Goal: Information Seeking & Learning: Learn about a topic

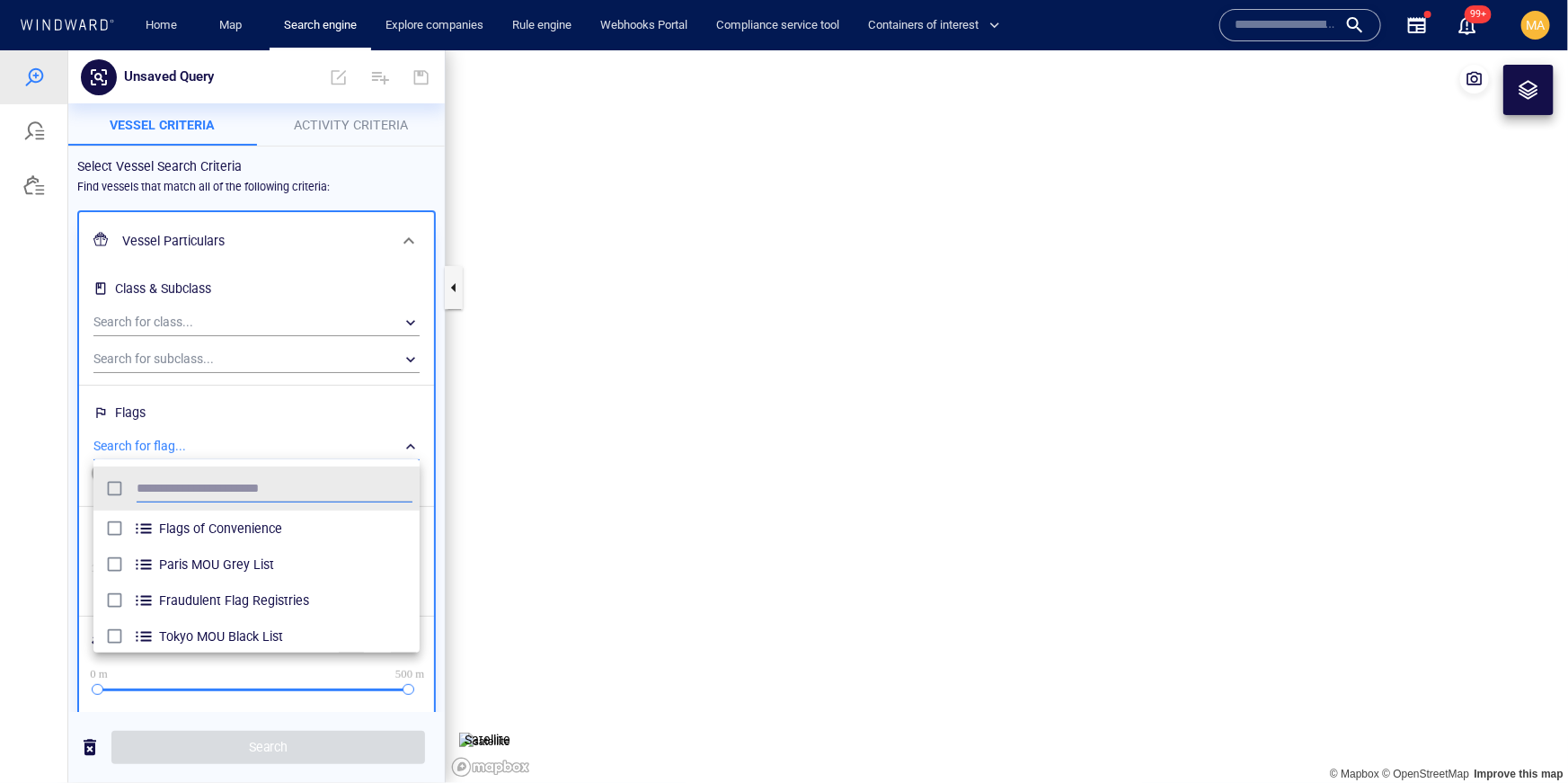
click at [1285, 33] on input "text" at bounding box center [1286, 25] width 102 height 27
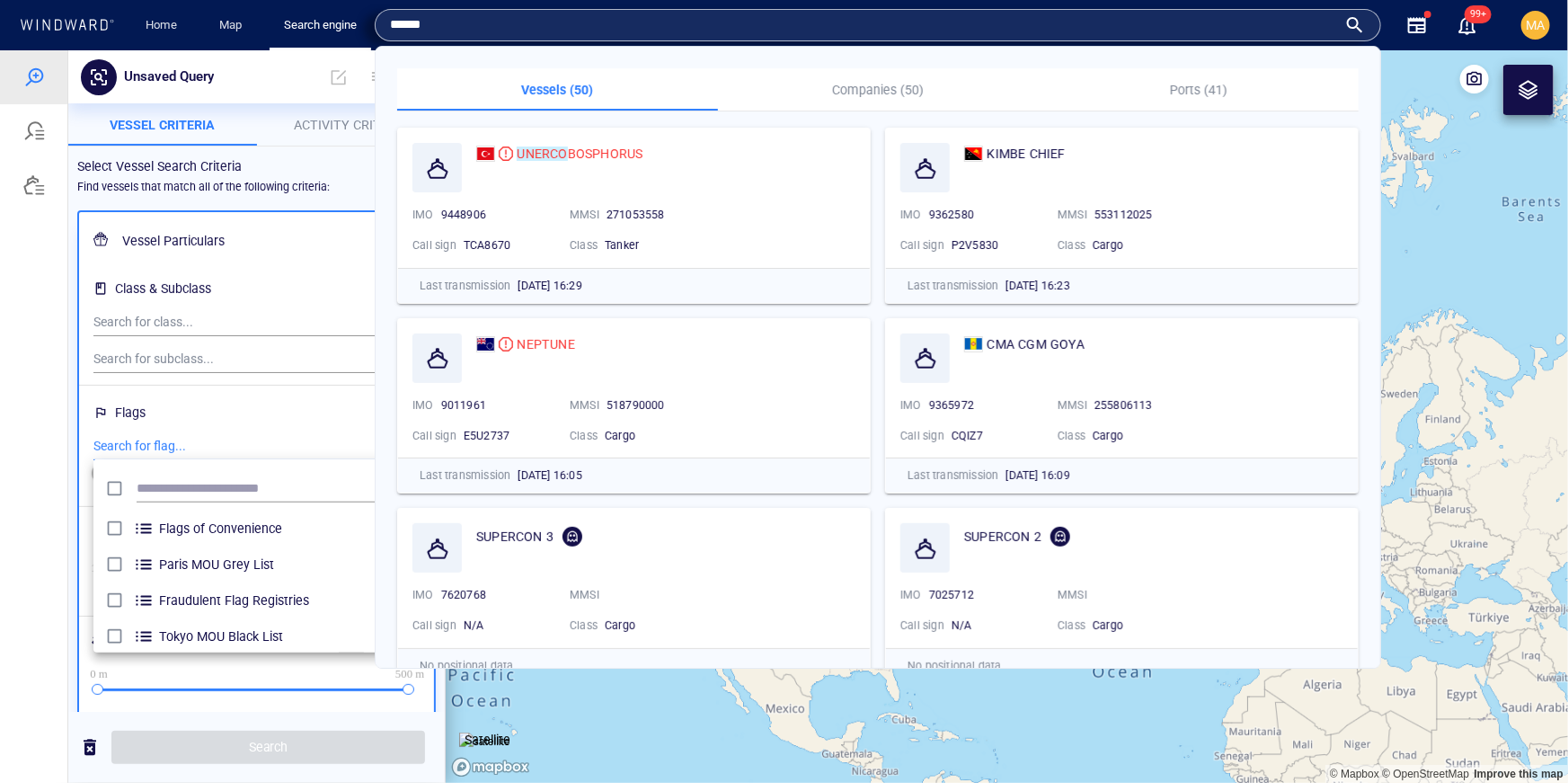
type input "******"
click at [901, 86] on p "Companies (50)" at bounding box center [879, 90] width 299 height 22
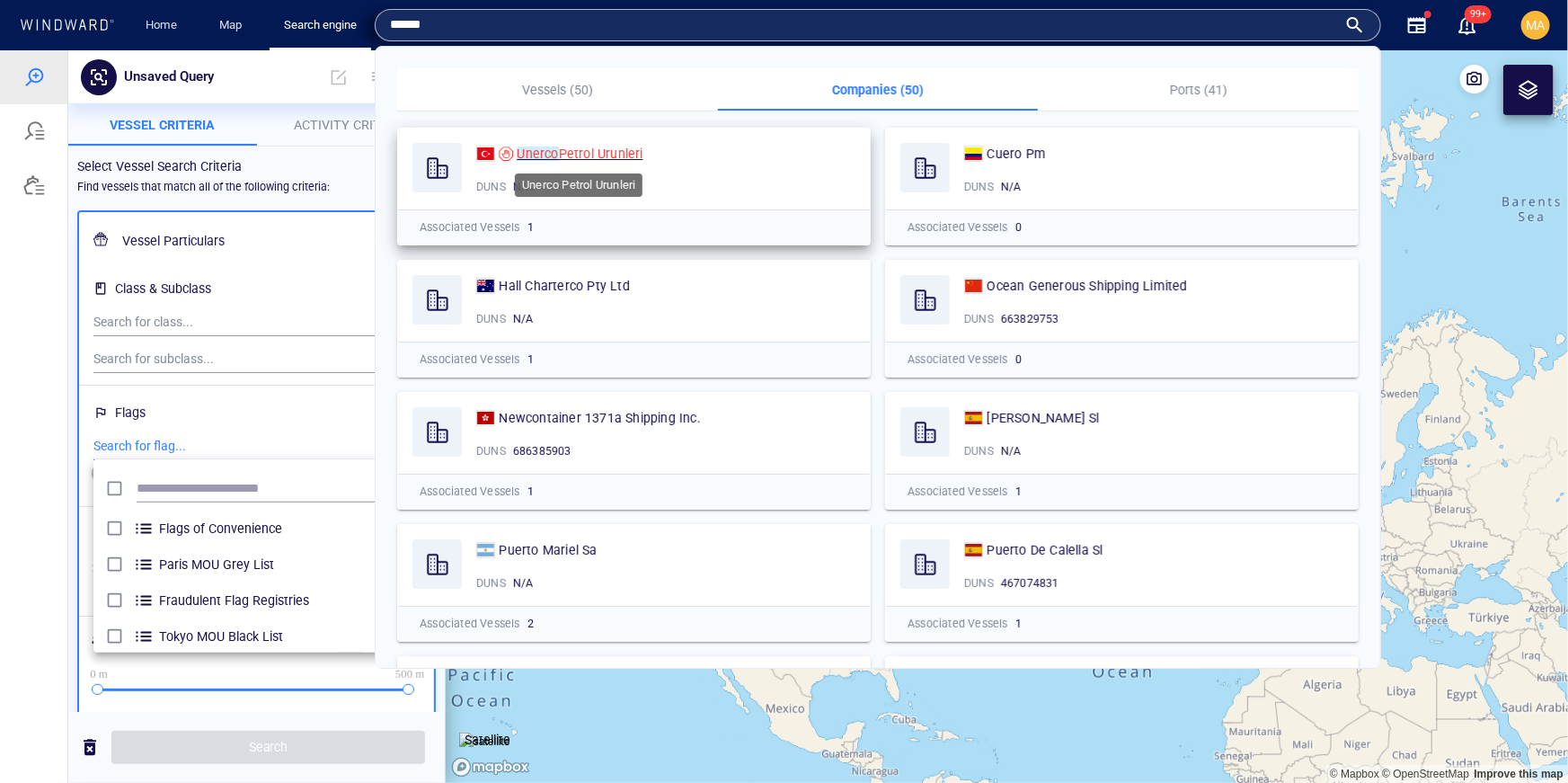
click at [592, 147] on span "Petrol Urunleri" at bounding box center [600, 154] width 84 height 15
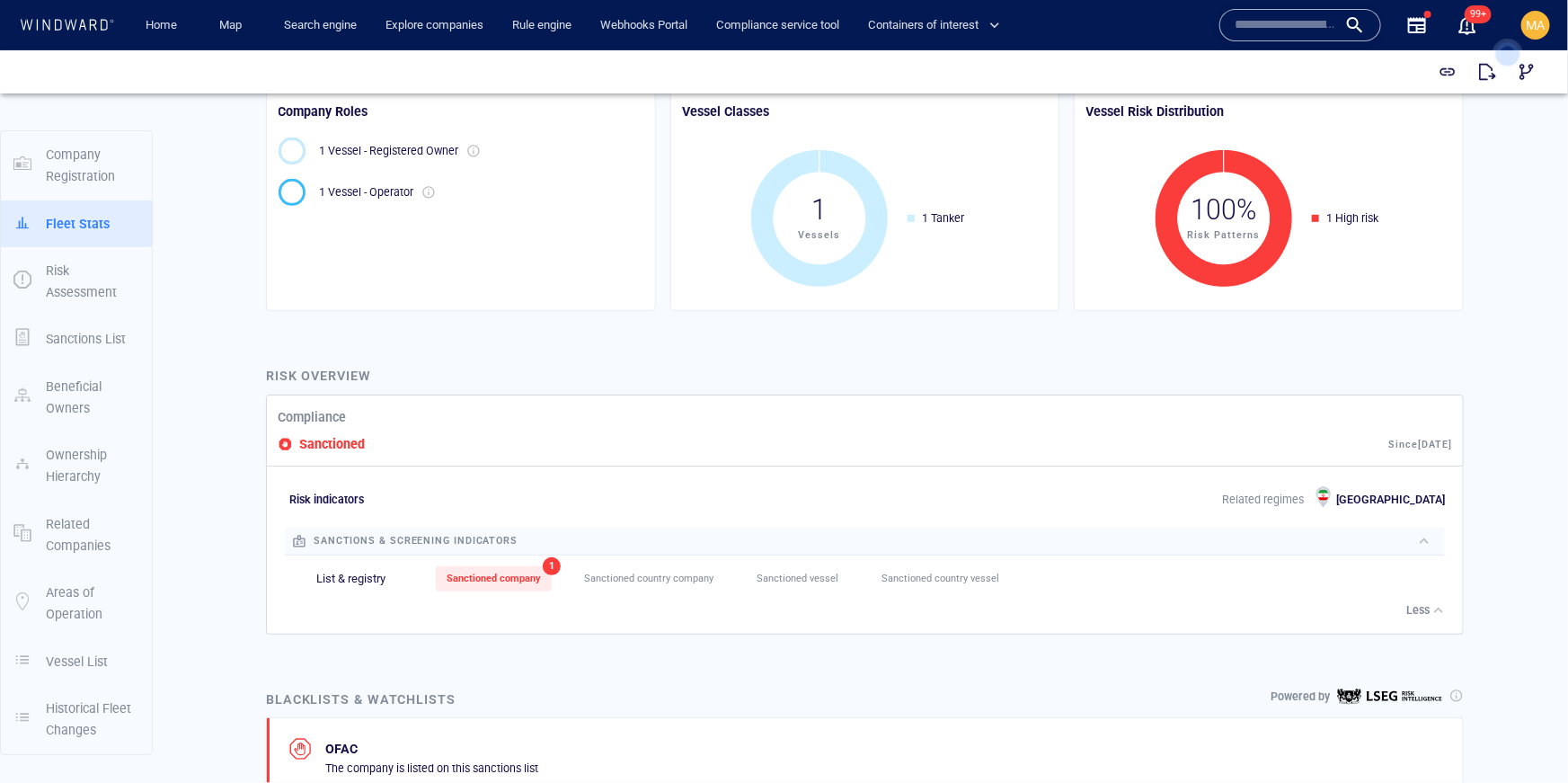
scroll to position [630, 0]
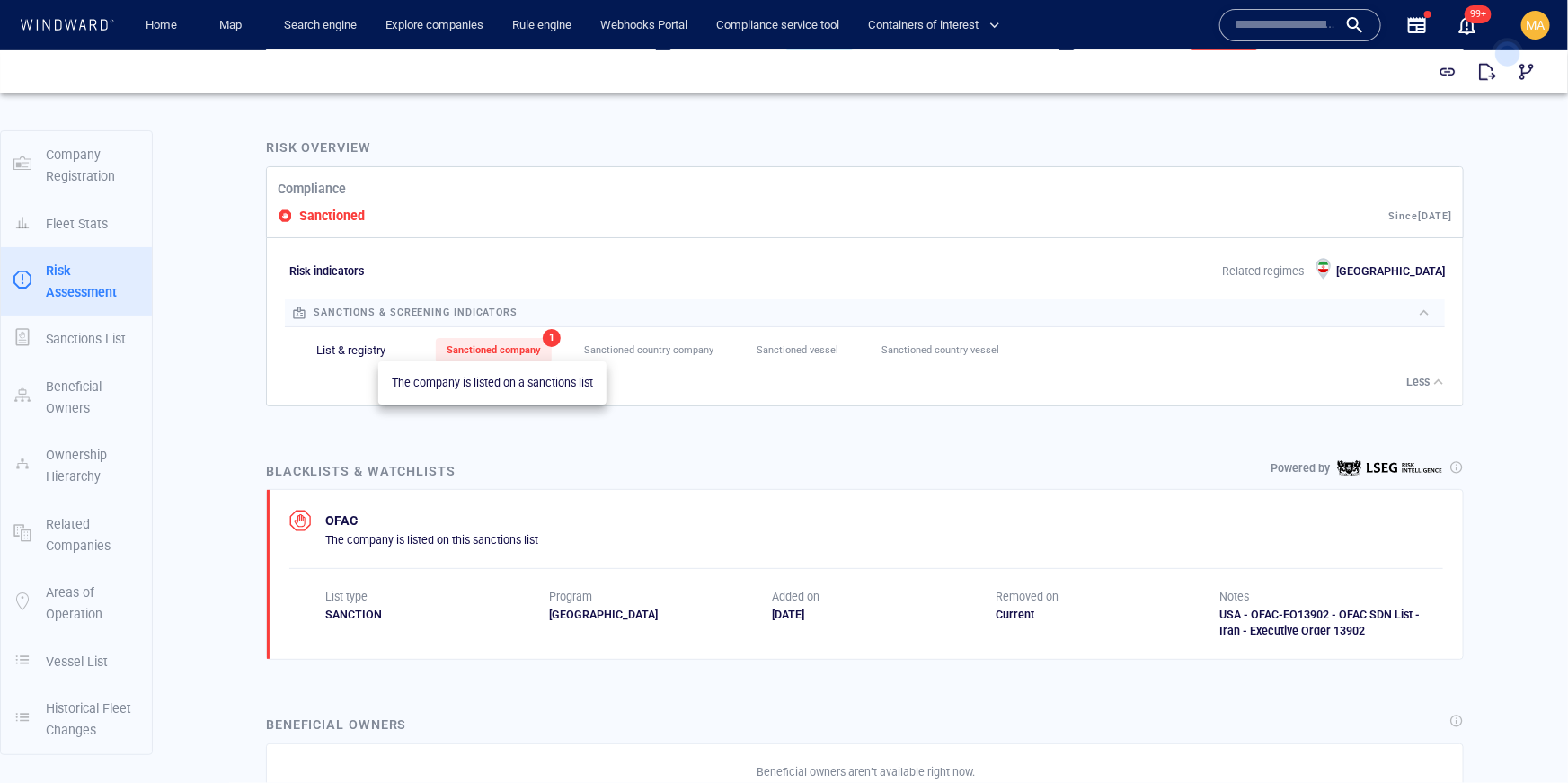
click at [526, 353] on span "Sanctioned company" at bounding box center [493, 350] width 94 height 12
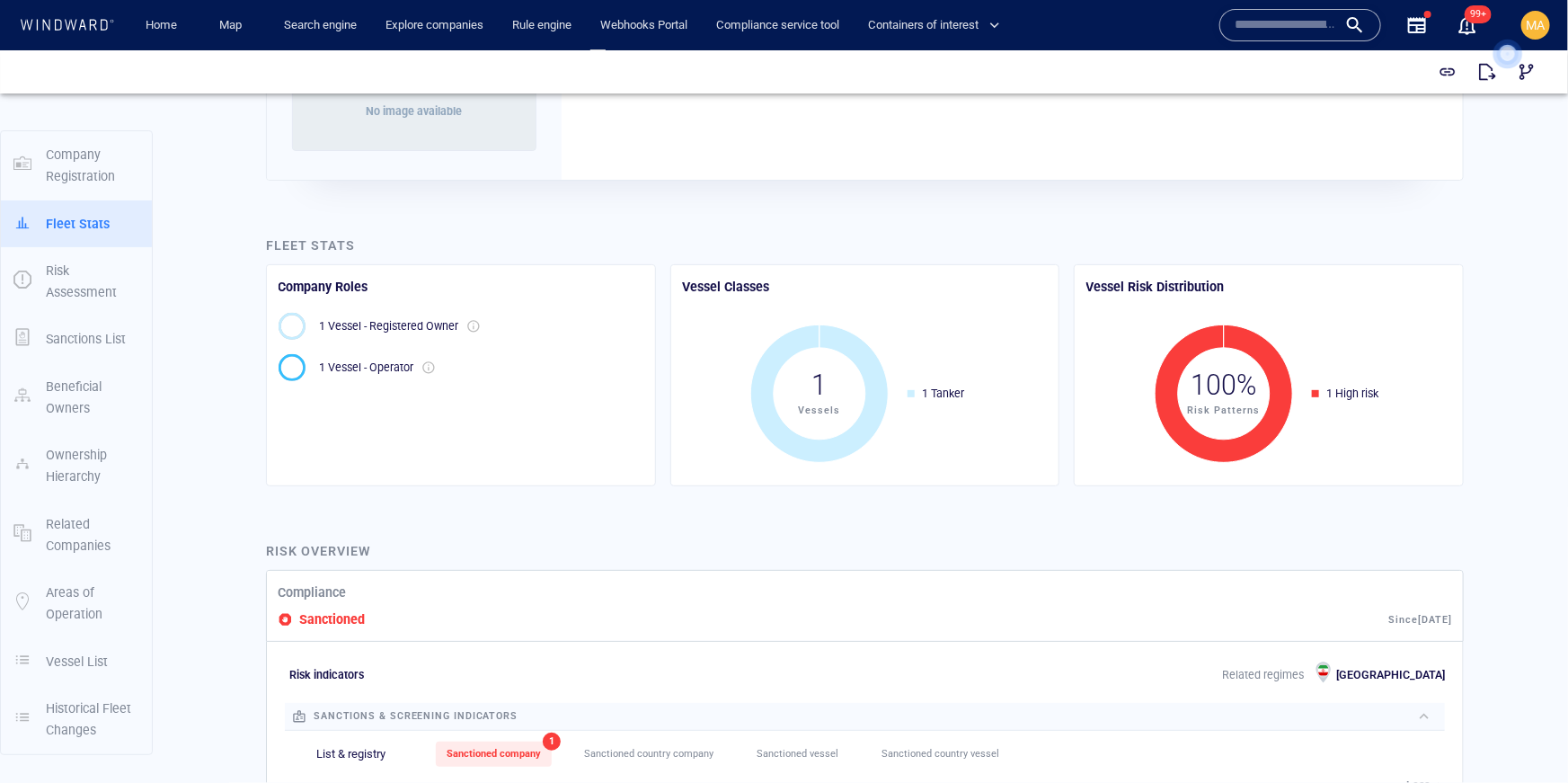
scroll to position [0, 0]
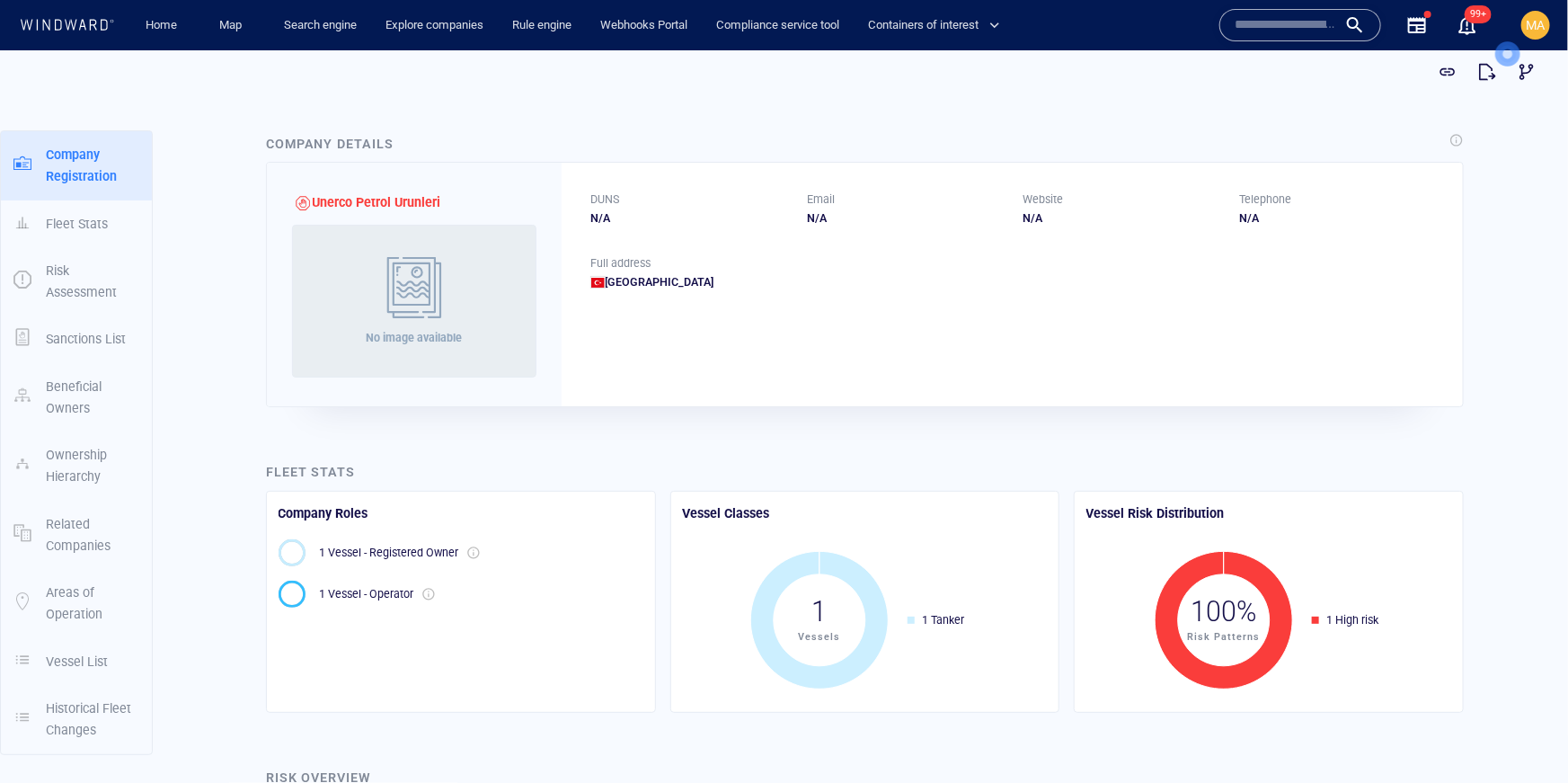
click at [1268, 21] on input "text" at bounding box center [1286, 25] width 102 height 27
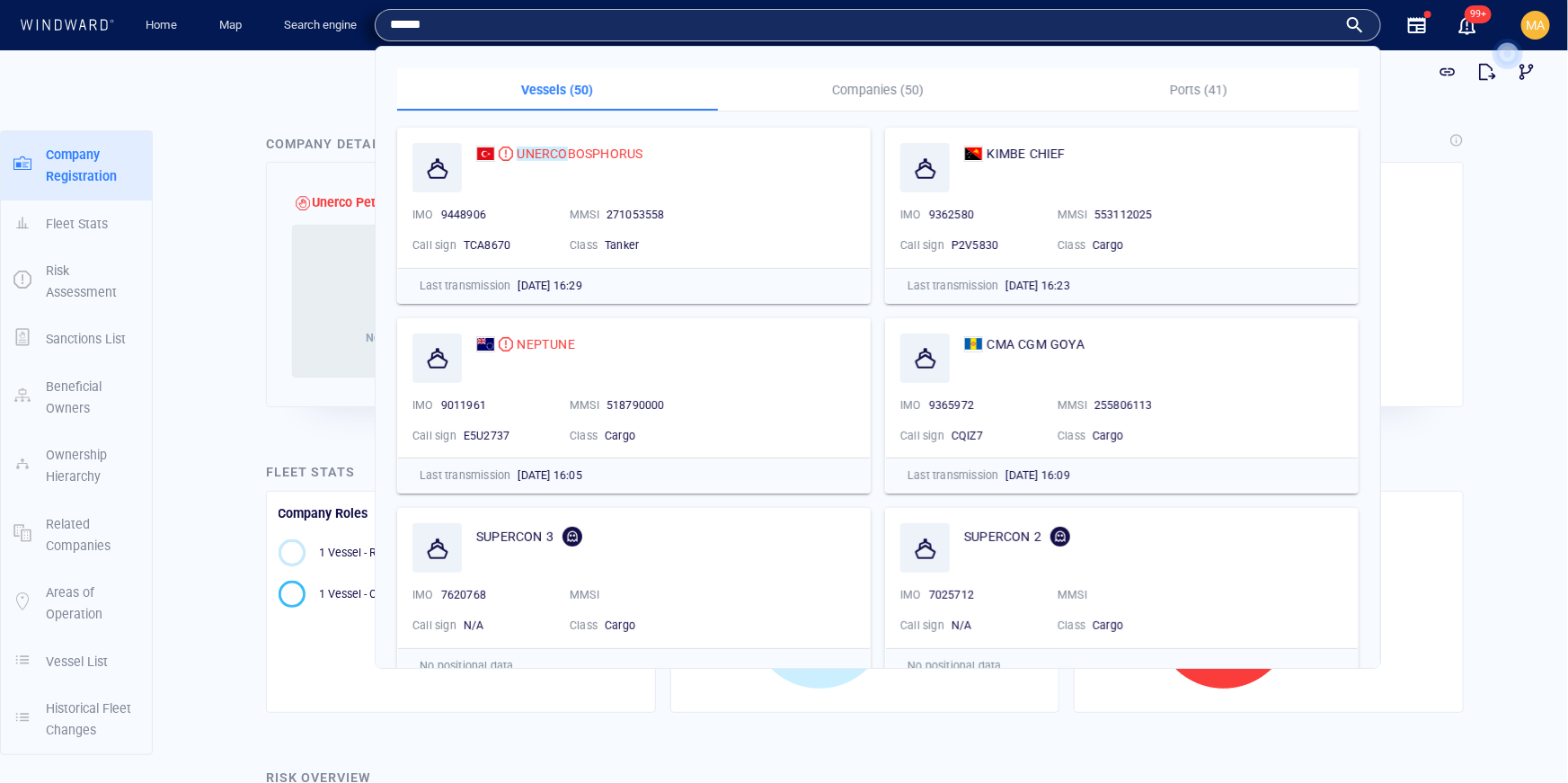
type input "******"
click at [834, 90] on p "Companies (50)" at bounding box center [879, 90] width 299 height 22
click at [876, 95] on p "Companies (50)" at bounding box center [879, 90] width 299 height 22
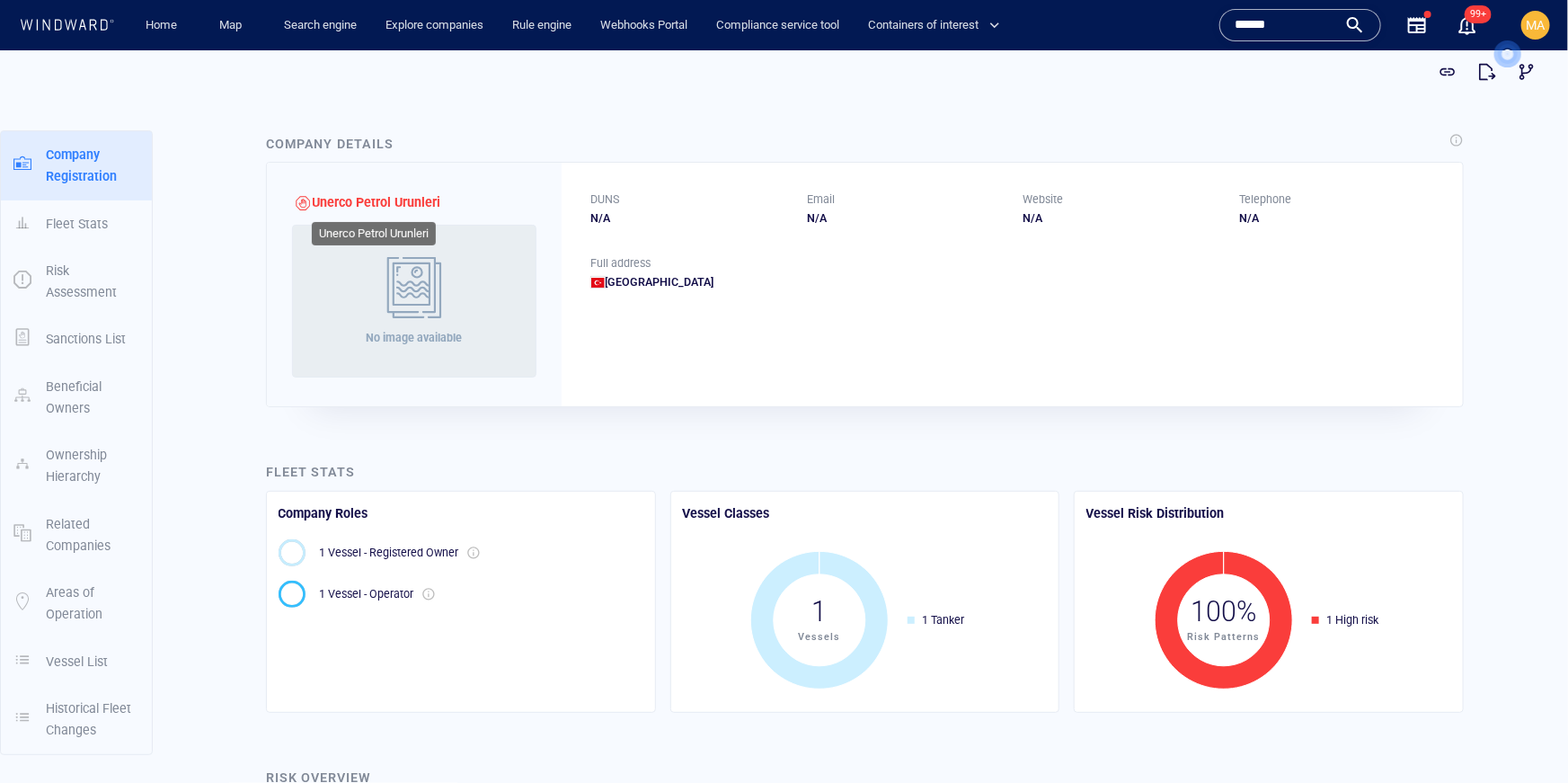
click at [395, 204] on span "Unerco Petrol Urunleri" at bounding box center [377, 201] width 129 height 15
copy div "Unerco Petrol Urunleri"
